Goal: Browse casually: Explore the website without a specific task or goal

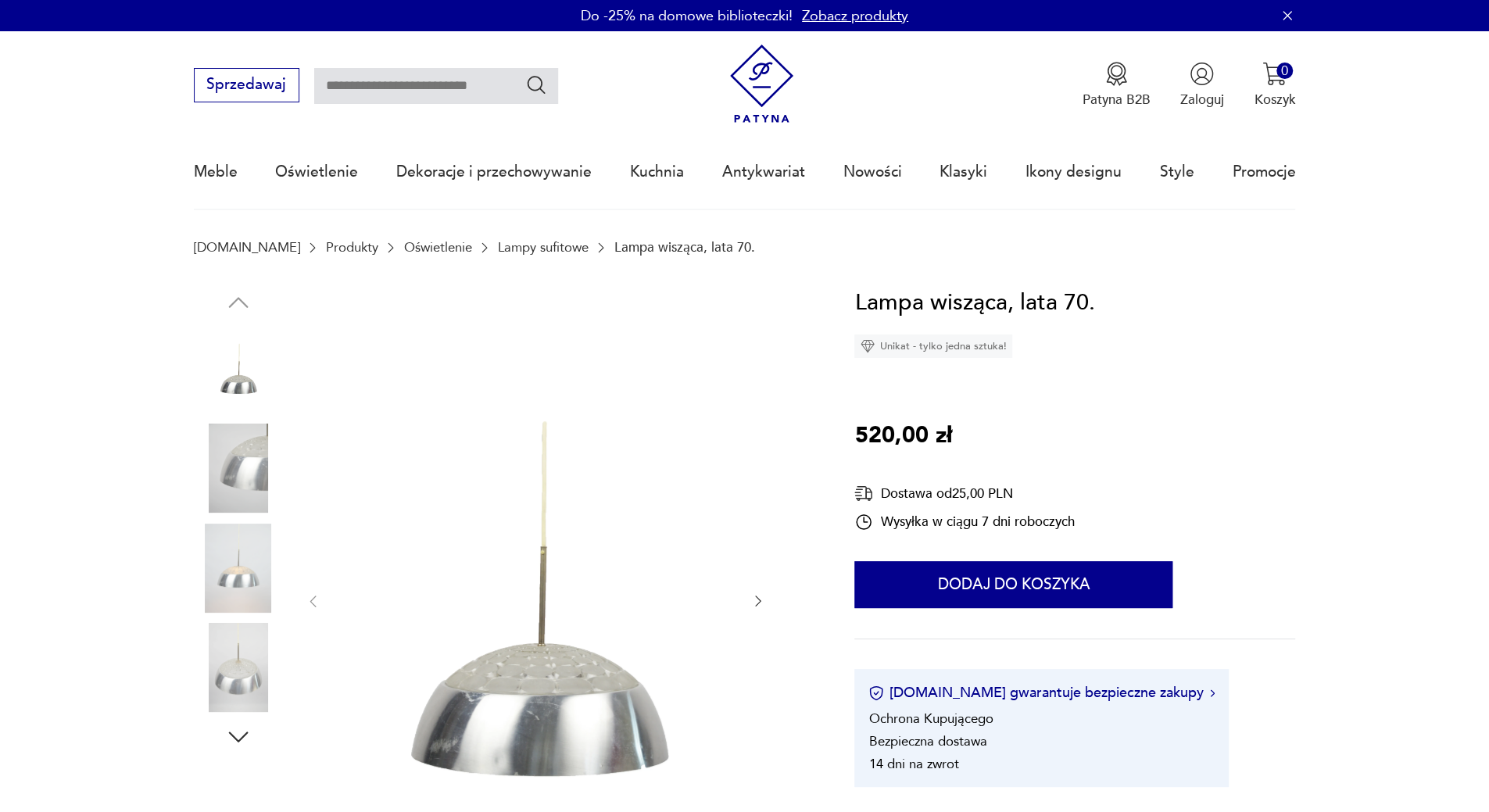
click at [250, 488] on img at bounding box center [238, 468] width 89 height 89
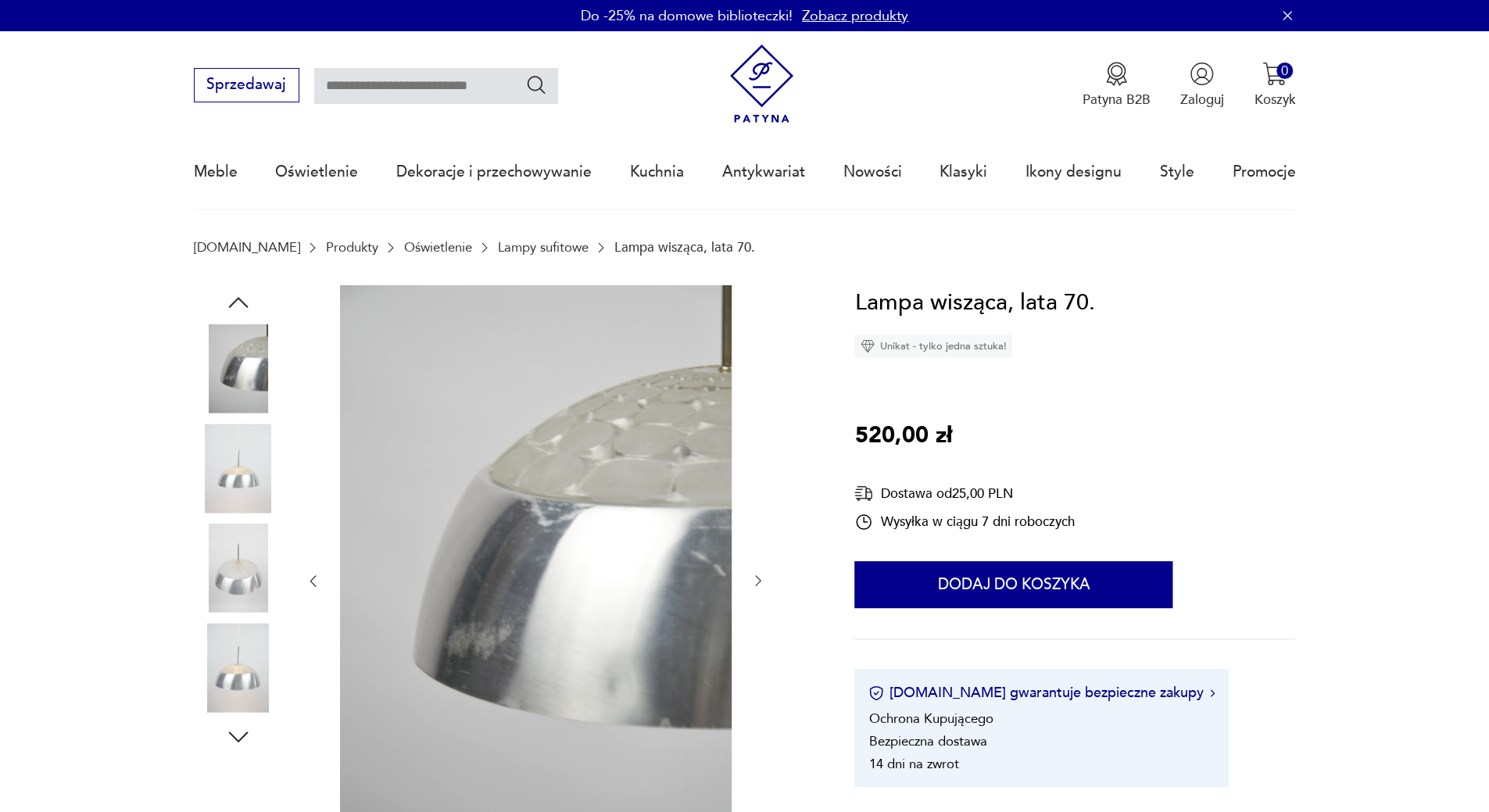
click at [241, 559] on img at bounding box center [238, 568] width 89 height 89
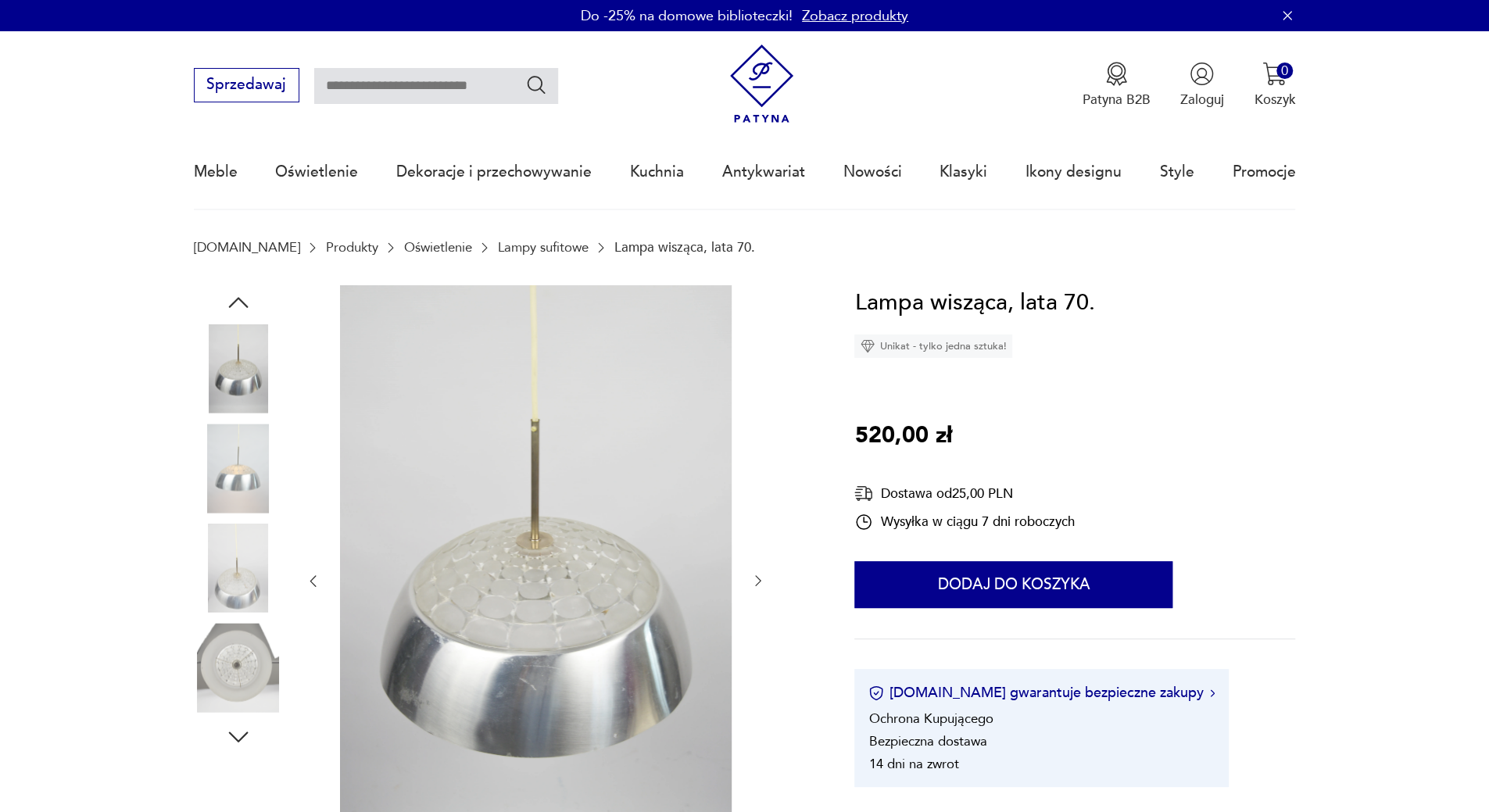
click at [226, 651] on img at bounding box center [238, 667] width 89 height 89
